Goal: Information Seeking & Learning: Learn about a topic

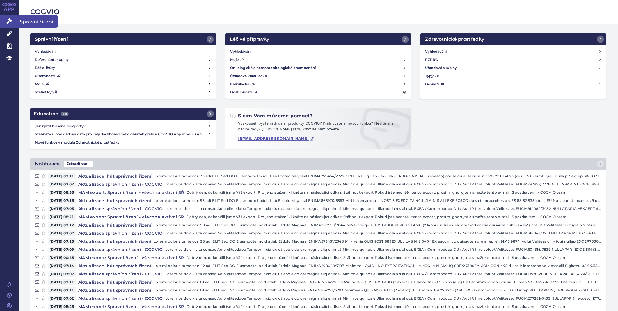
click at [7, 19] on icon at bounding box center [9, 21] width 6 height 6
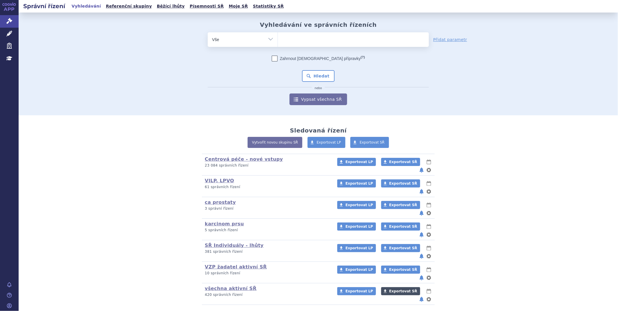
click at [395, 289] on span "Exportovat SŘ" at bounding box center [403, 291] width 28 height 4
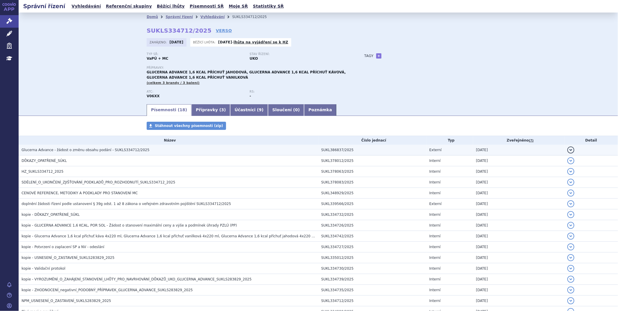
click at [74, 151] on span "Glucerna Advance - žádost o změnu obsahu podání - SUKLS334712/2025" at bounding box center [86, 150] width 128 height 4
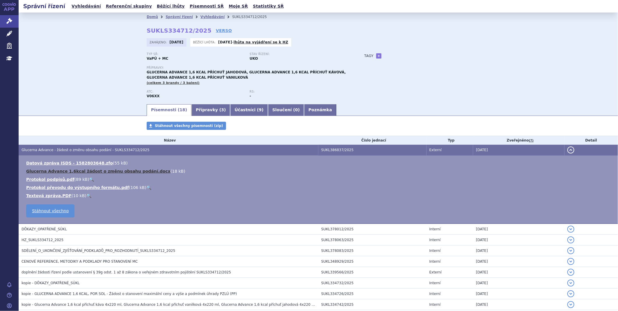
click at [77, 173] on link "Glucerna Advance 1,6kcal žádost o změnu obsahu podání.docx" at bounding box center [98, 171] width 144 height 5
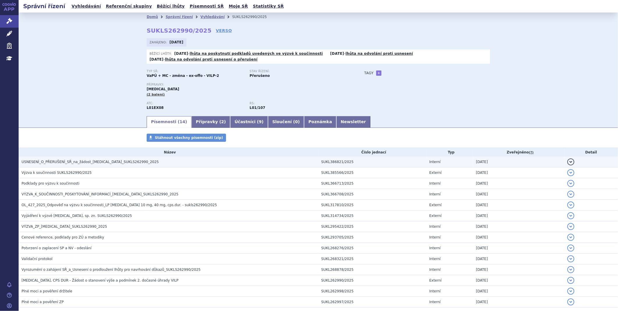
click at [75, 164] on span "USNESENÍ_O_PŘERUŠENÍ_SŘ_na_žádost_[MEDICAL_DATA]_SUKLS262990_2025" at bounding box center [90, 162] width 137 height 4
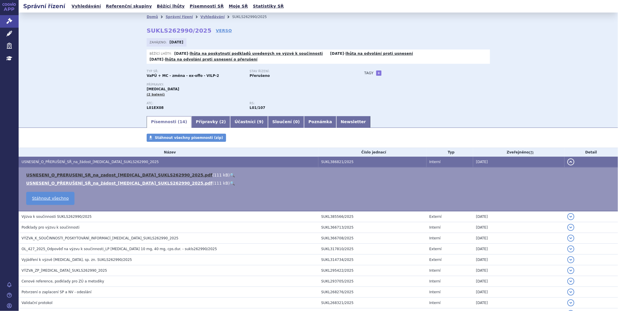
click at [76, 177] on link "USNESENI_O_PRERUSENI_SR_na_zadost_[MEDICAL_DATA]_SUKLS262990_2025.pdf" at bounding box center [119, 175] width 186 height 5
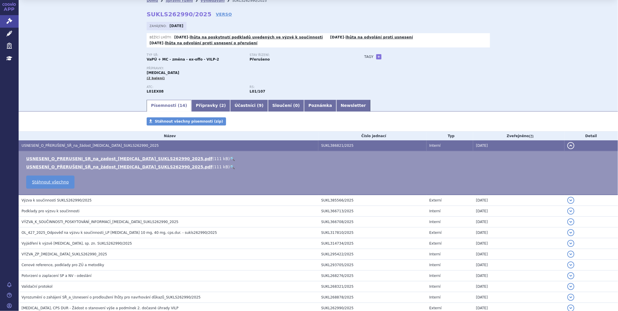
scroll to position [32, 0]
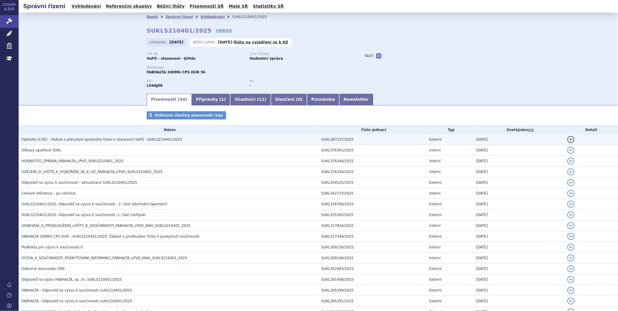
click at [77, 140] on span "Fabhalta (C3G) - žádost o přerušení správního řízení o stanovení VaPÚ - SUKLS21…" at bounding box center [102, 139] width 161 height 4
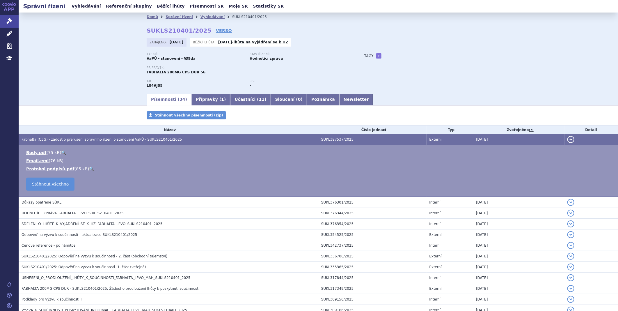
click at [31, 149] on td "Body.pdf ( 75 kB ) 🔍 Email.eml ( 76 kB ) Protokol podpisů.pdf 85 kB" at bounding box center [318, 171] width 599 height 52
click at [32, 155] on link "Body.pdf" at bounding box center [36, 152] width 20 height 5
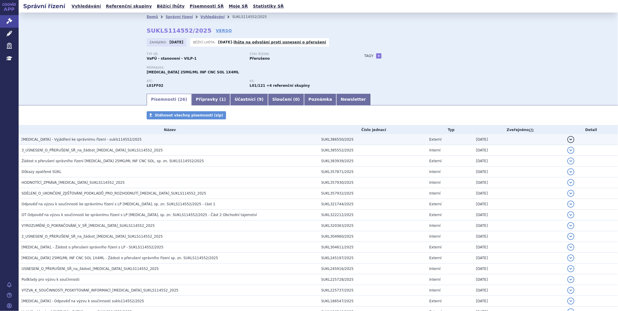
click at [91, 141] on span "KEYTRUDA - Vyjádření ke správnímu řízení - sukls114552/2025" at bounding box center [82, 139] width 120 height 4
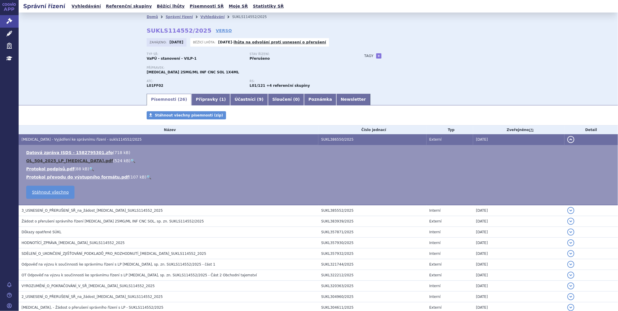
click at [71, 162] on link "OL_504_2025_LP_KEYTRUDA.pdf" at bounding box center [69, 160] width 87 height 5
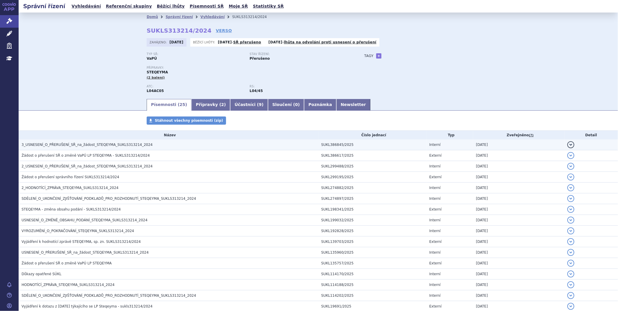
click at [118, 145] on span "3_USNESENÍ_O_PŘERUŠENÍ_SŘ_na_žádost_STEQEYMA_SUKLS313214_2024" at bounding box center [87, 145] width 131 height 4
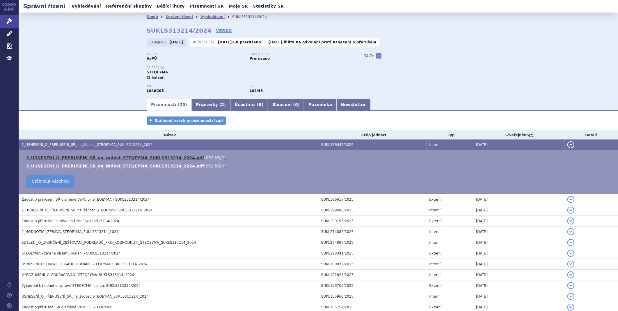
click at [117, 158] on link "3_USNESENI_O_PRERUSENI_SR_na_zadost_STEQEYMA_SUKLS313214_2024.pdf" at bounding box center [115, 157] width 178 height 5
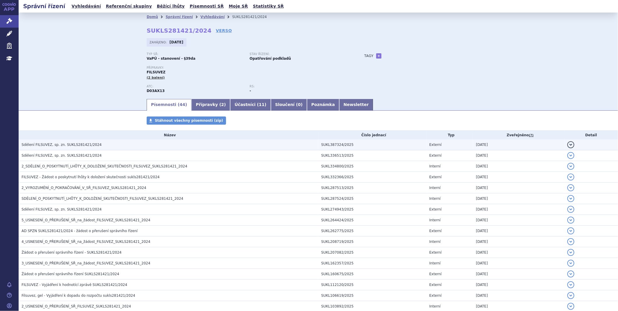
drag, startPoint x: 0, startPoint y: 0, endPoint x: 78, endPoint y: 145, distance: 164.3
click at [78, 145] on span "Sdělení FILSUVEZ, sp. zn. SUKLS281421/2024" at bounding box center [62, 145] width 80 height 4
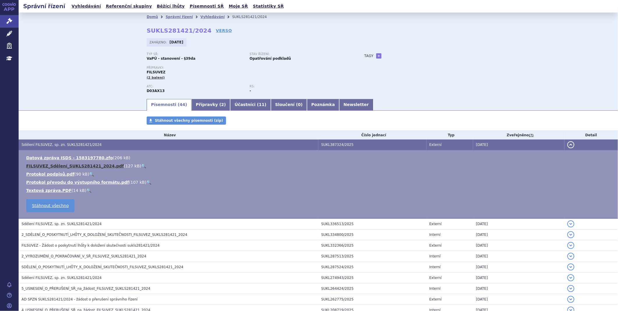
click at [66, 168] on link "FILSUVEZ_Sdělení_SUKLS281421_2024.pdf" at bounding box center [75, 166] width 98 height 5
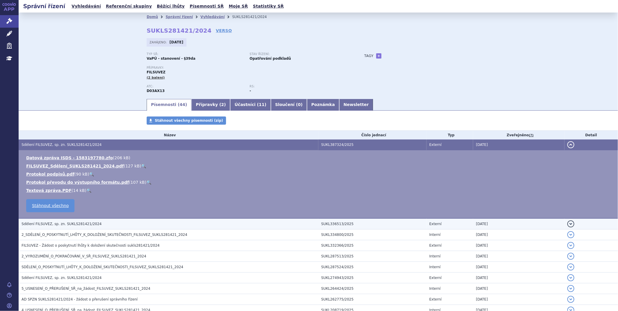
click at [53, 225] on span "Sdělení FILSUVEZ, sp. zn. SUKLS281421/2024" at bounding box center [62, 224] width 80 height 4
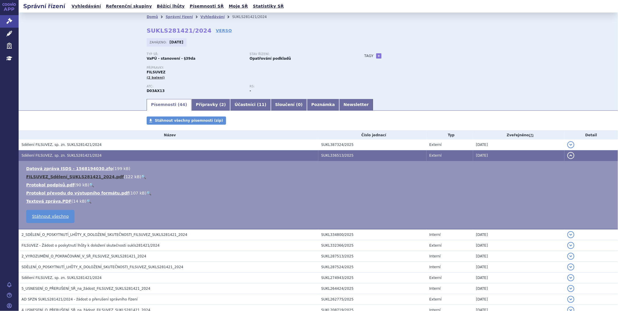
click at [70, 177] on link "FILSUVEZ_Sdělení_SUKLS281421_2024.pdf" at bounding box center [75, 176] width 98 height 5
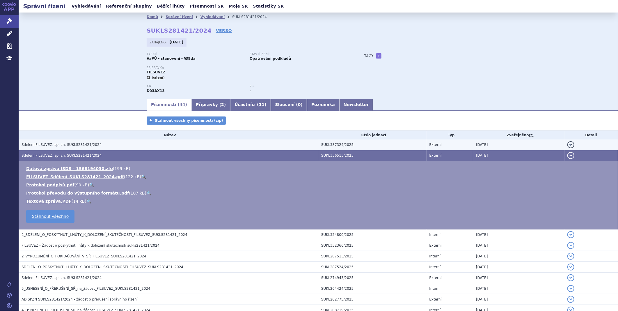
click at [65, 143] on span "Sdělení FILSUVEZ, sp. zn. SUKLS281421/2024" at bounding box center [62, 145] width 80 height 4
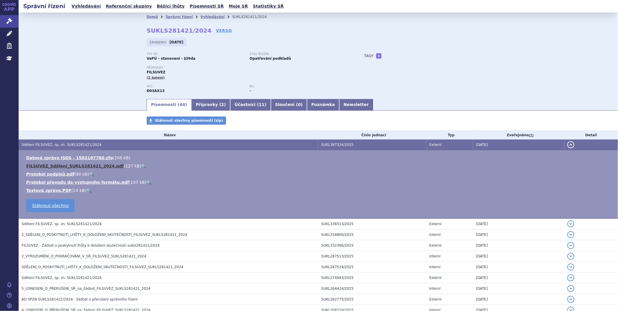
click at [54, 166] on link "FILSUVEZ_Sdělení_SUKLS281421_2024.pdf" at bounding box center [75, 166] width 98 height 5
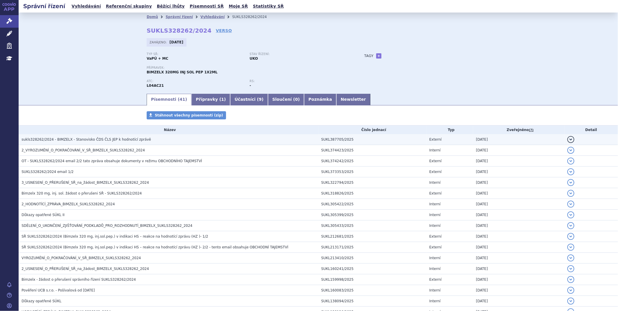
click at [90, 138] on span "sukls328262/2024 - BIMZELX - Stanovisko ČDS ČLS JEP k hodnotící zprávě" at bounding box center [86, 139] width 129 height 4
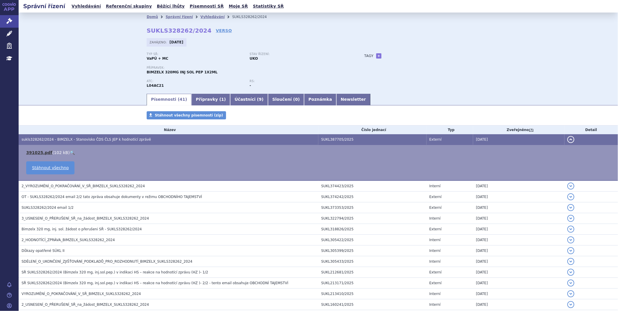
click at [31, 152] on link "391025.pdf" at bounding box center [39, 152] width 26 height 5
click at [336, 101] on link "Newsletter" at bounding box center [353, 100] width 34 height 12
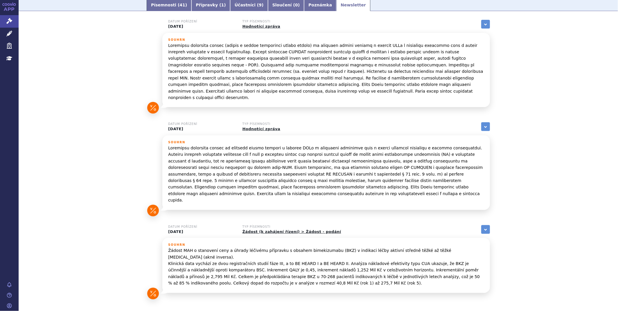
scroll to position [107, 0]
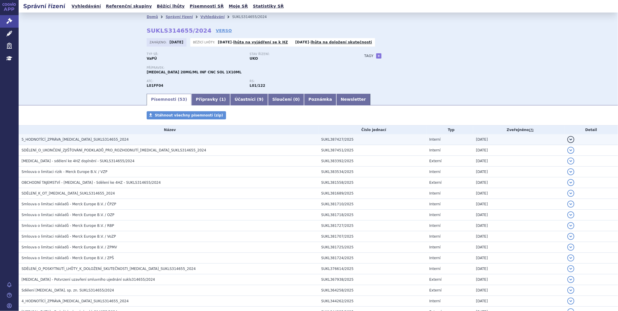
click at [79, 141] on span "5_HODNOTÍCÍ_ZPRÁVA_BAVENCIO_SUKLS314655_2024" at bounding box center [75, 139] width 107 height 4
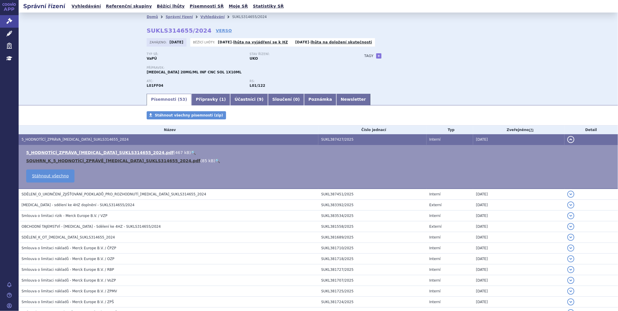
click at [70, 159] on link "SOUHRN_K_5_HODNOTÍCÍ_ZPRÁVĚ_BAVENCIO_SUKLS314655_2024.pdf" at bounding box center [113, 160] width 174 height 5
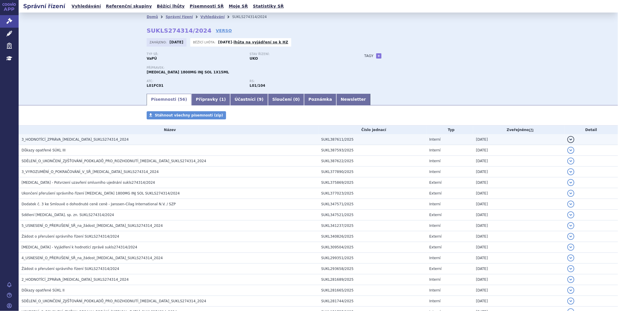
click at [88, 140] on span "3_HODNOTÍCÍ_ZPRÁVA_[MEDICAL_DATA]_SUKLS274314_2024" at bounding box center [75, 139] width 107 height 4
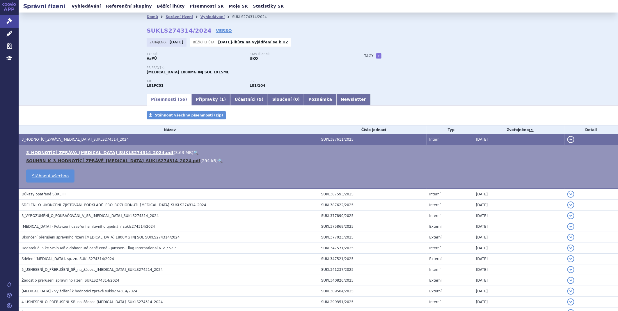
click at [76, 161] on link "SOUHRN_K_3_HODNOTÍCÍ_ZPRÁVĚ_[MEDICAL_DATA]_SUKLS274314_2024.pdf" at bounding box center [113, 160] width 174 height 5
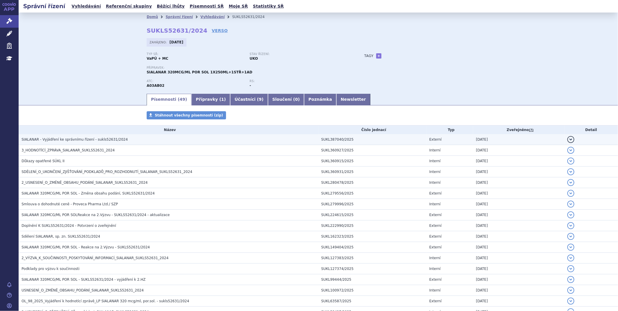
click at [106, 142] on h3 "SIALANAR - Vyjádření ke správnímu řízení - sukls52631/2024" at bounding box center [170, 139] width 297 height 6
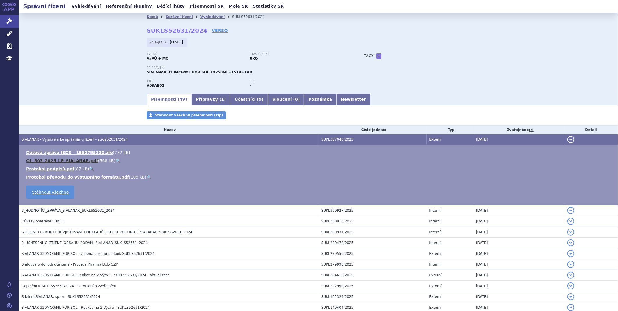
click at [76, 160] on link "OL_503_2025_LP_SIALANAR.pdf" at bounding box center [62, 160] width 72 height 5
